Goal: Transaction & Acquisition: Subscribe to service/newsletter

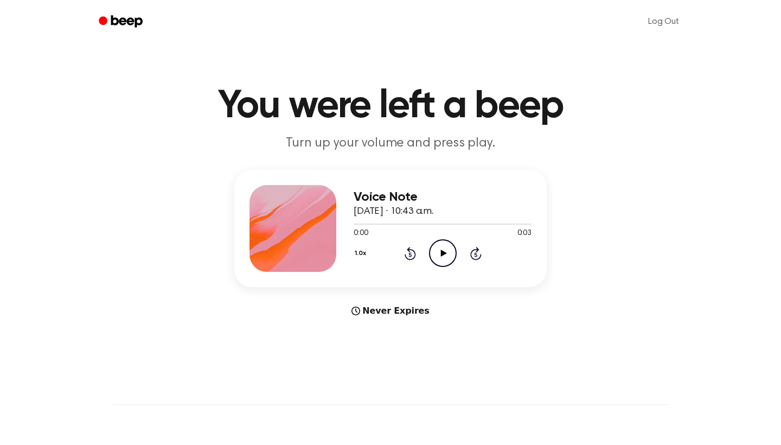
click at [127, 18] on icon "Beep" at bounding box center [122, 22] width 46 height 16
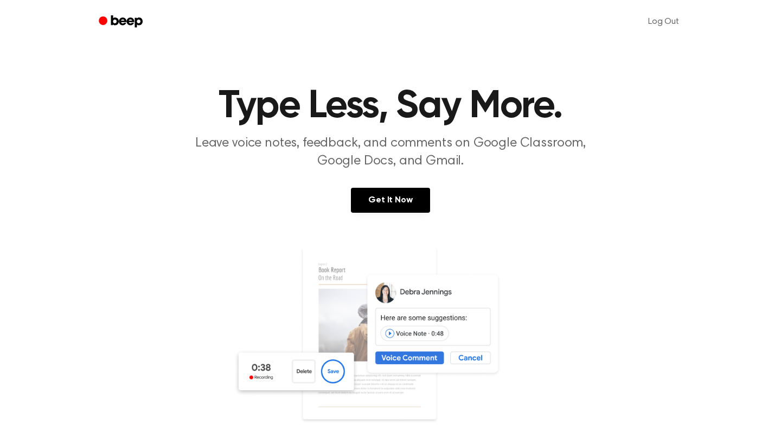
click at [118, 18] on icon "Beep" at bounding box center [122, 22] width 46 height 16
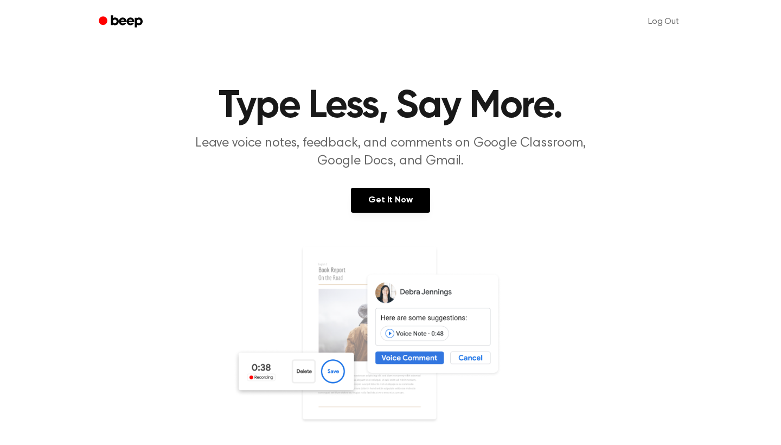
click at [118, 18] on icon "Beep" at bounding box center [122, 22] width 46 height 16
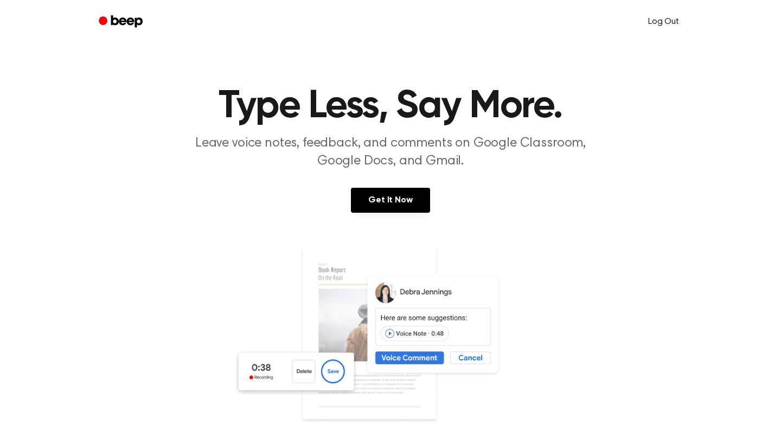
click at [667, 22] on link "Log Out" at bounding box center [663, 22] width 53 height 26
click at [646, 27] on link "Create Account" at bounding box center [644, 21] width 92 height 21
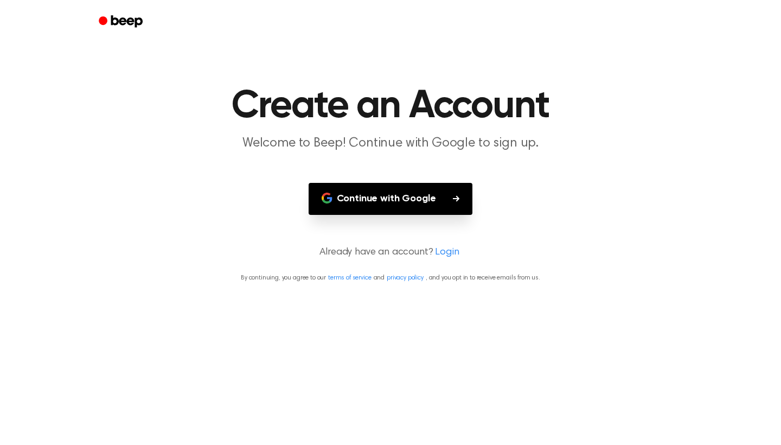
click at [129, 19] on icon "Beep" at bounding box center [126, 21] width 31 height 12
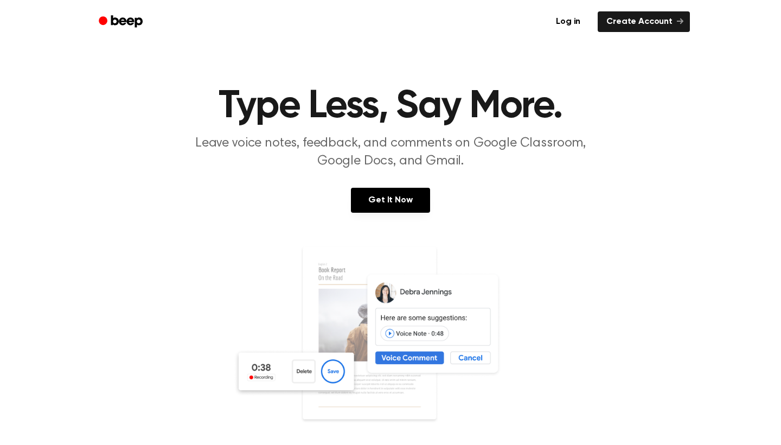
click at [129, 19] on icon "Beep" at bounding box center [126, 21] width 31 height 12
click at [575, 22] on link "Log in" at bounding box center [568, 21] width 46 height 25
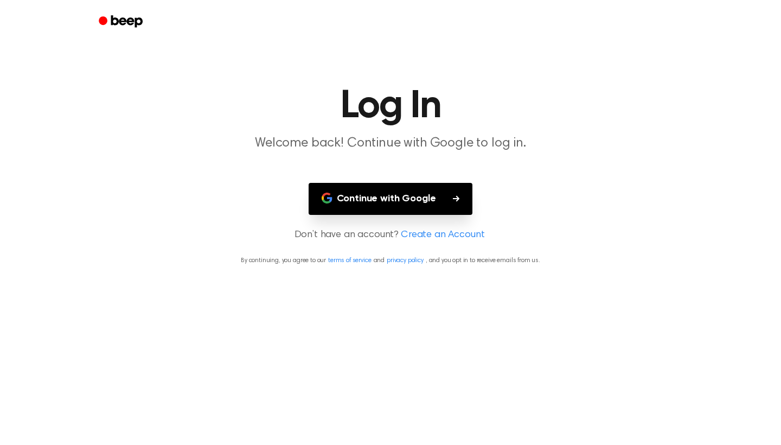
click at [131, 19] on icon "Beep" at bounding box center [126, 21] width 31 height 12
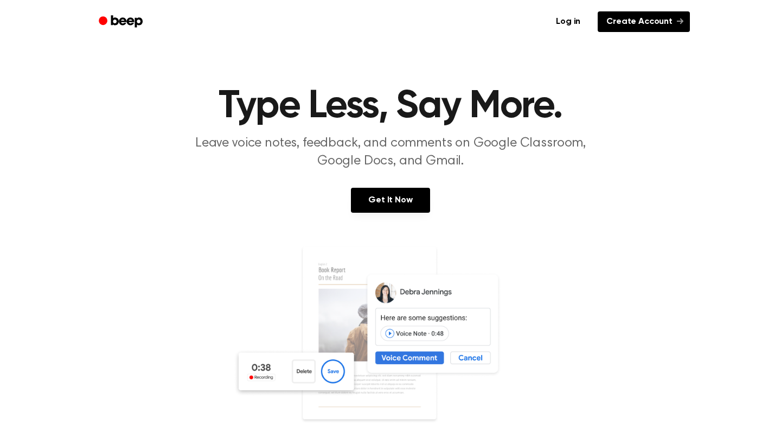
click at [652, 21] on link "Create Account" at bounding box center [644, 21] width 92 height 21
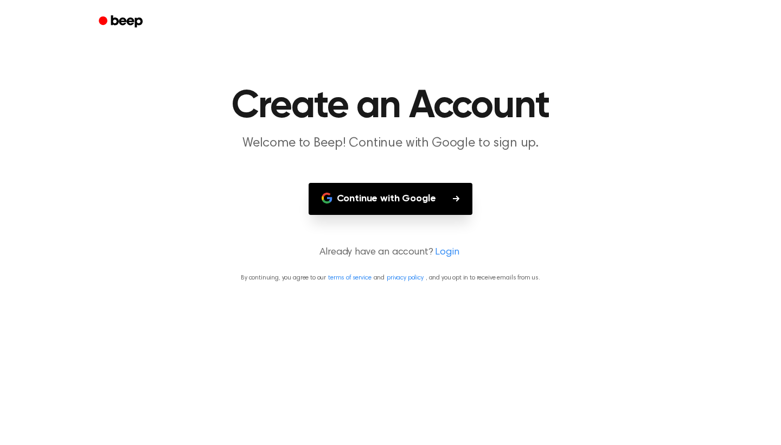
click at [112, 24] on icon "Beep" at bounding box center [126, 21] width 31 height 12
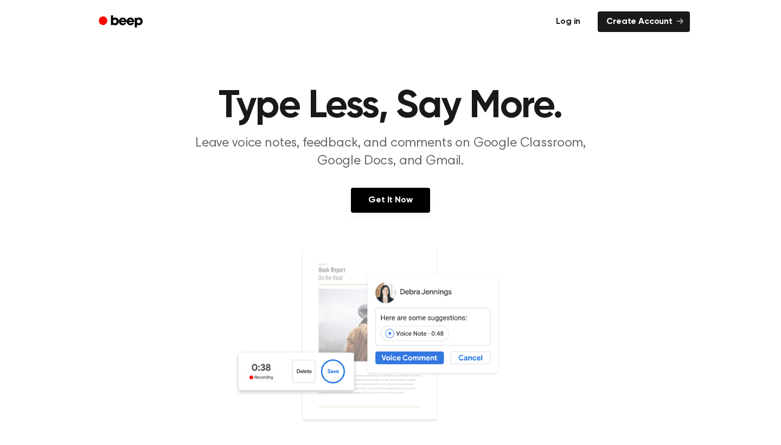
click at [562, 25] on link "Log in" at bounding box center [568, 21] width 46 height 25
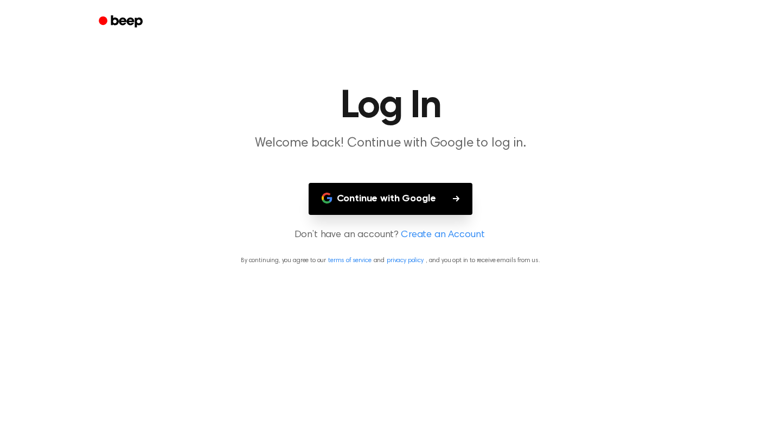
click at [335, 202] on button "Continue with Google" at bounding box center [391, 199] width 164 height 32
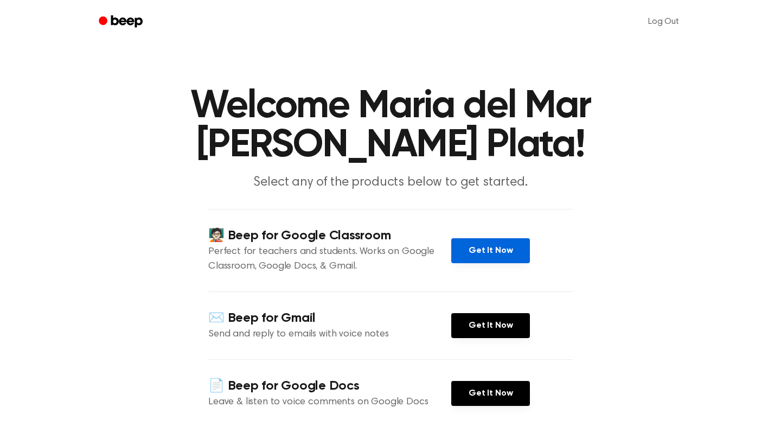
click at [484, 248] on link "Get It Now" at bounding box center [490, 250] width 79 height 25
click at [493, 246] on link "Get It Now" at bounding box center [490, 250] width 79 height 25
